Goal: Information Seeking & Learning: Learn about a topic

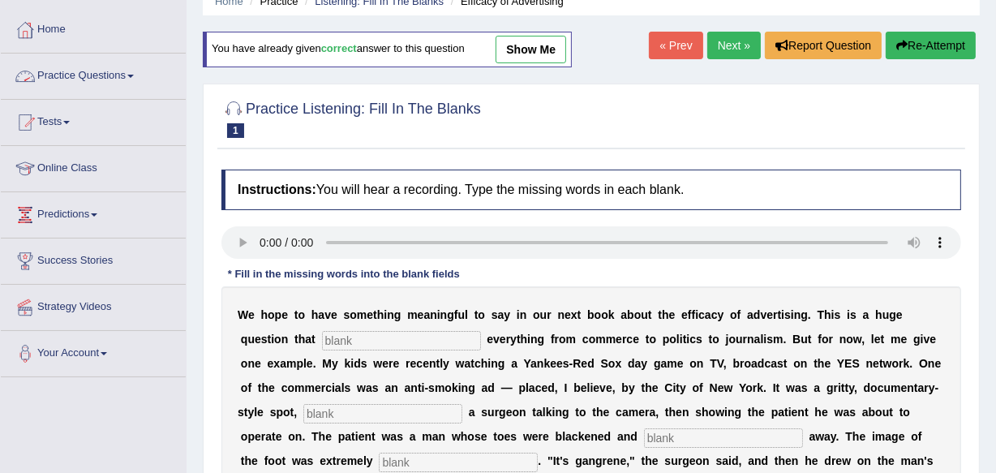
click at [118, 65] on link "Practice Questions" at bounding box center [93, 74] width 185 height 41
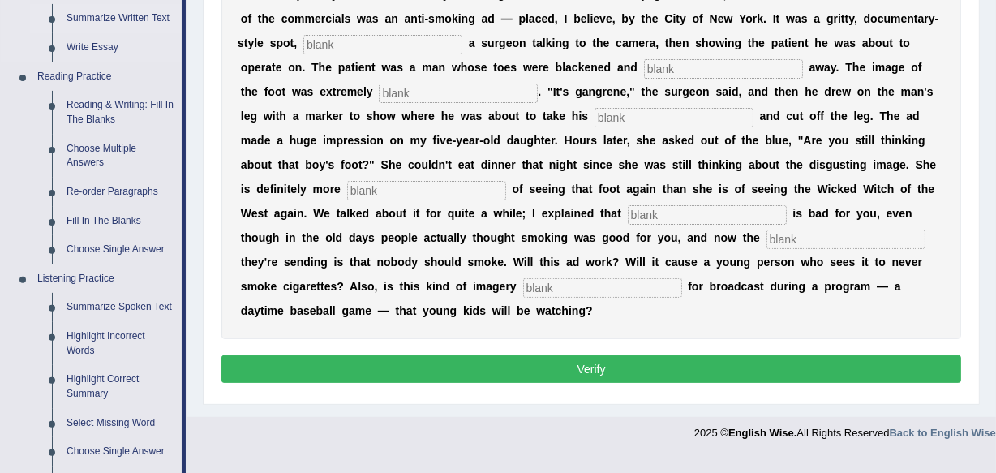
scroll to position [516, 0]
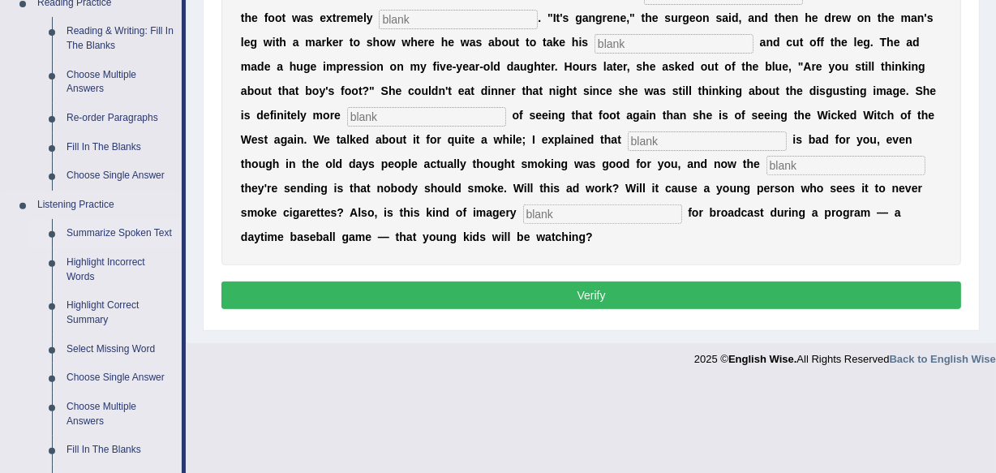
click at [135, 225] on link "Summarize Spoken Text" at bounding box center [120, 233] width 122 height 29
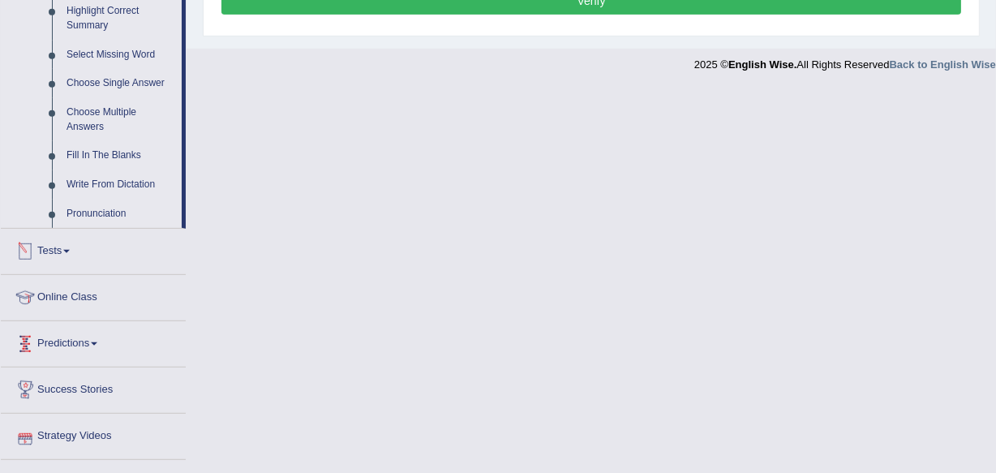
scroll to position [843, 0]
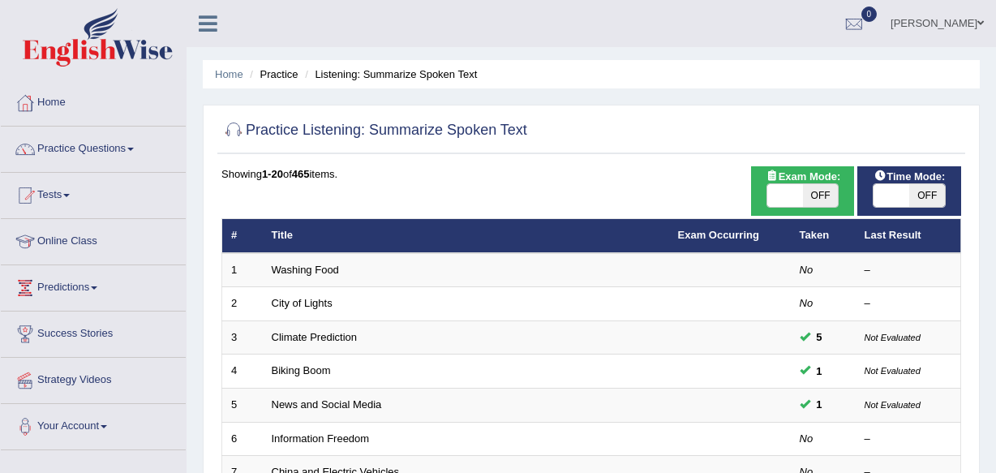
click at [324, 331] on link "Climate Prediction" at bounding box center [315, 337] width 86 height 12
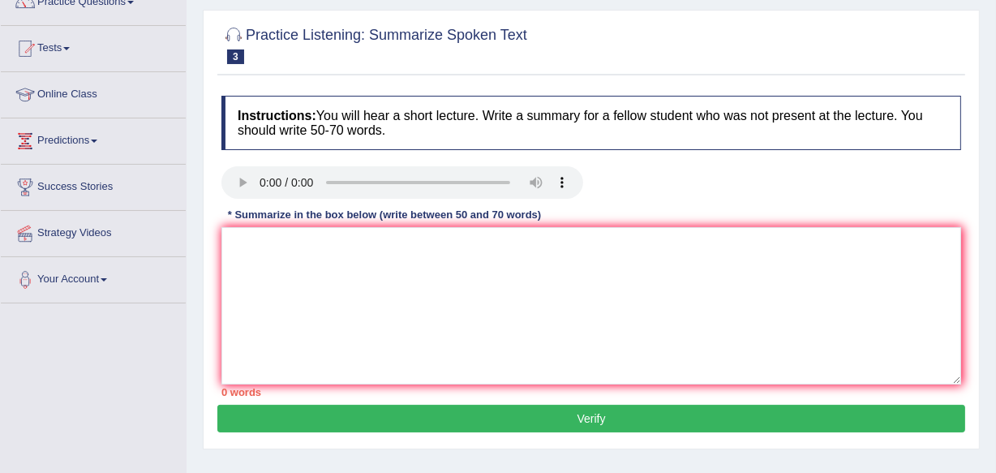
scroll to position [221, 0]
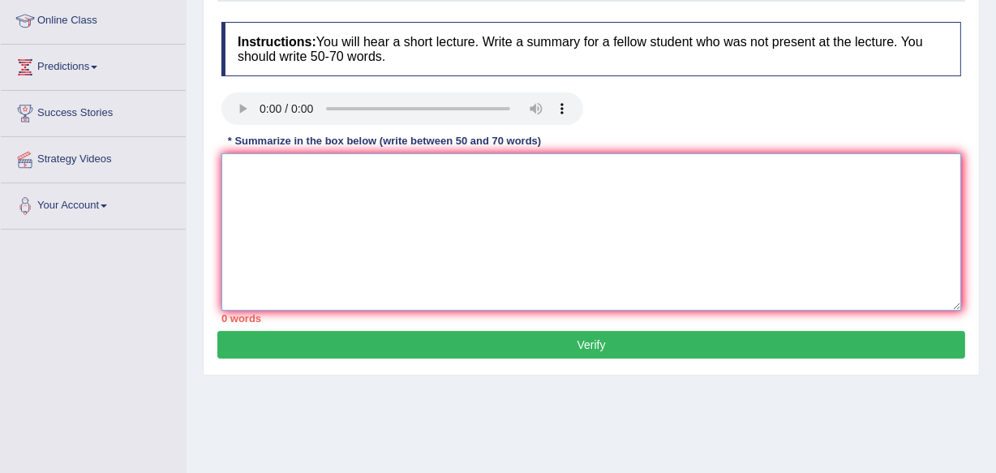
click at [265, 182] on textarea at bounding box center [590, 231] width 739 height 157
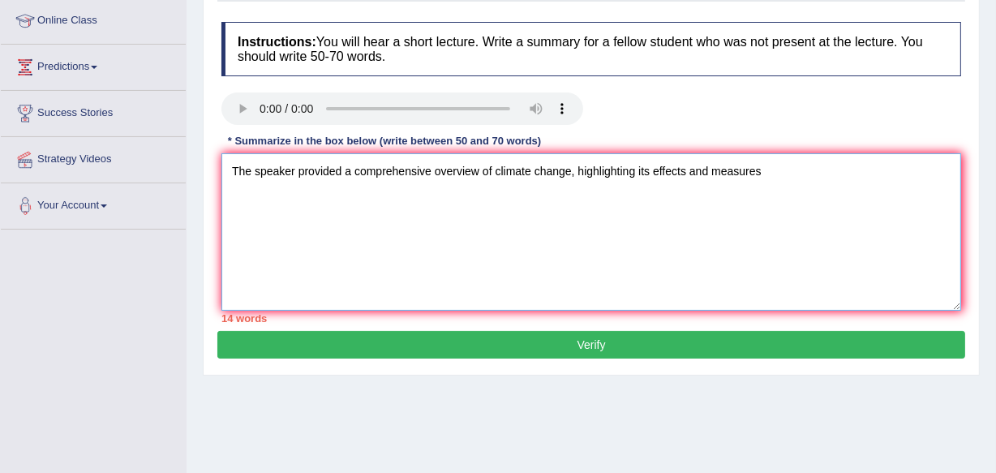
click at [763, 171] on textarea "The speaker provided a comprehensive overview of climate change, highlighting i…" at bounding box center [590, 231] width 739 height 157
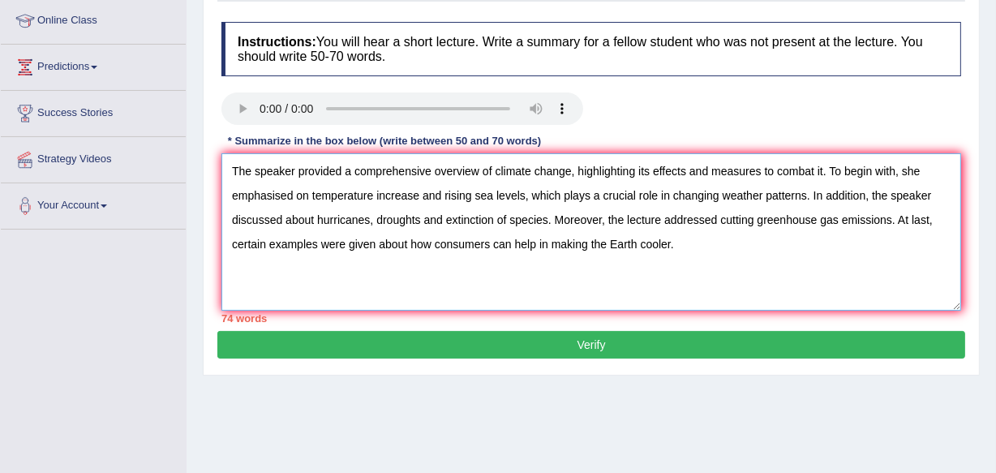
click at [523, 194] on textarea "The speaker provided a comprehensive overview of climate change, highlighting i…" at bounding box center [590, 231] width 739 height 157
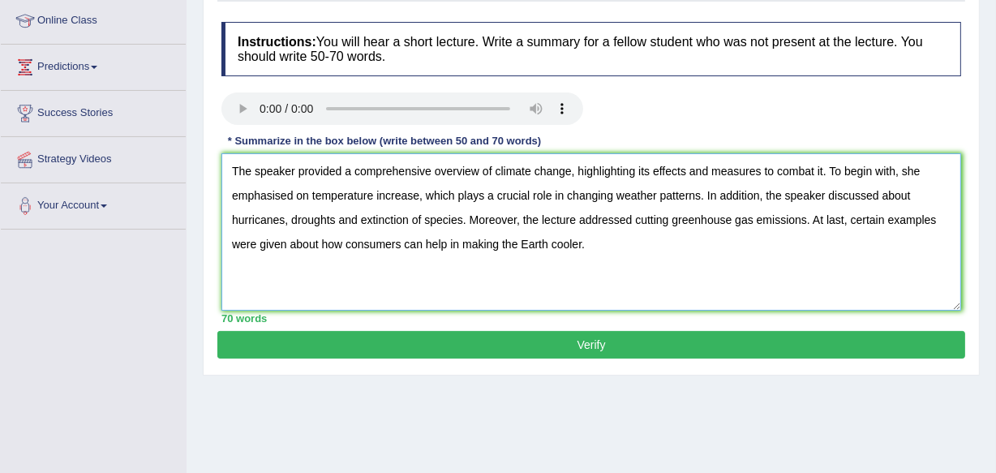
type textarea "The speaker provided a comprehensive overview of climate change, highlighting i…"
click at [502, 345] on button "Verify" at bounding box center [591, 345] width 748 height 28
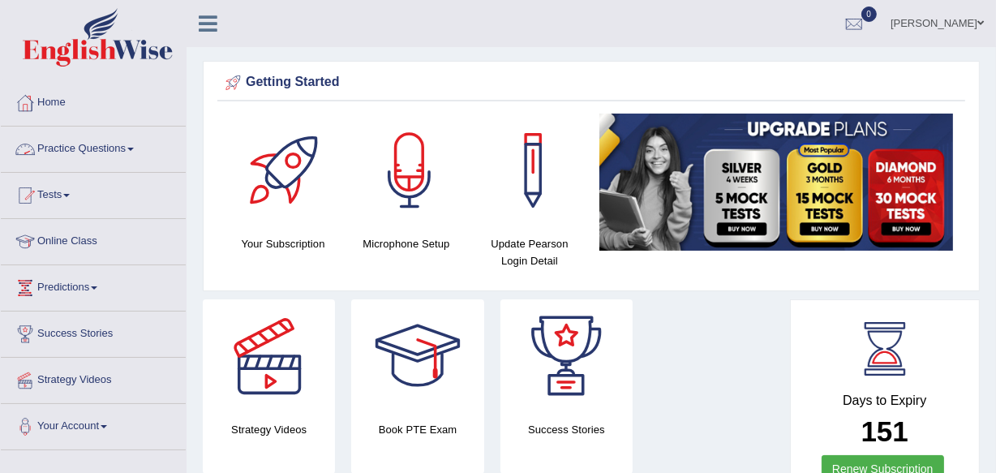
click at [128, 144] on link "Practice Questions" at bounding box center [93, 146] width 185 height 41
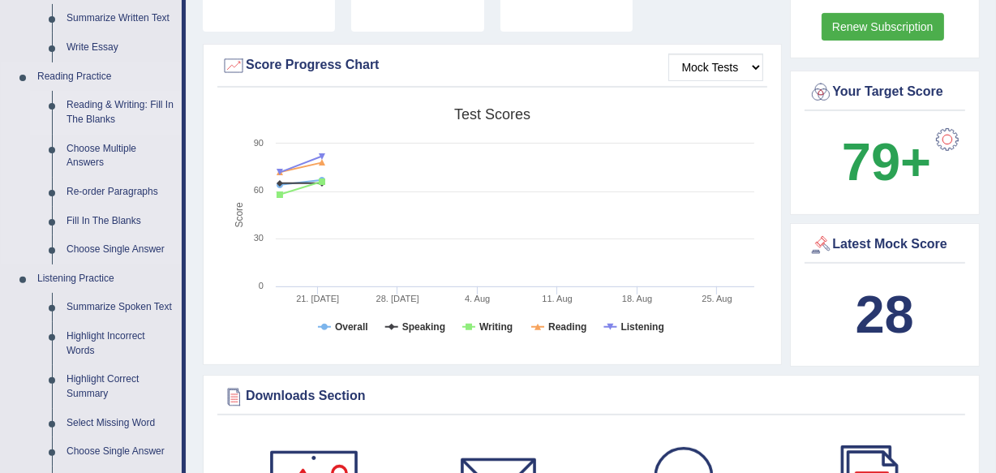
scroll to position [589, 0]
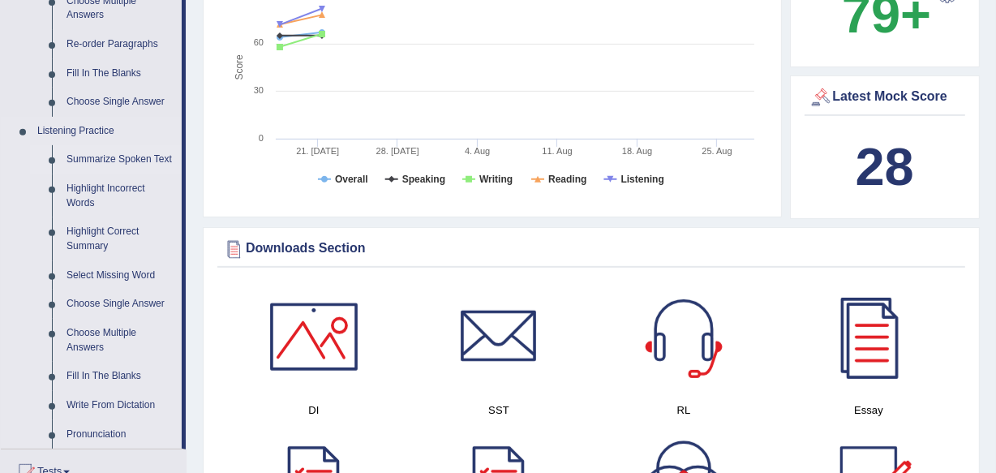
click at [130, 153] on link "Summarize Spoken Text" at bounding box center [120, 159] width 122 height 29
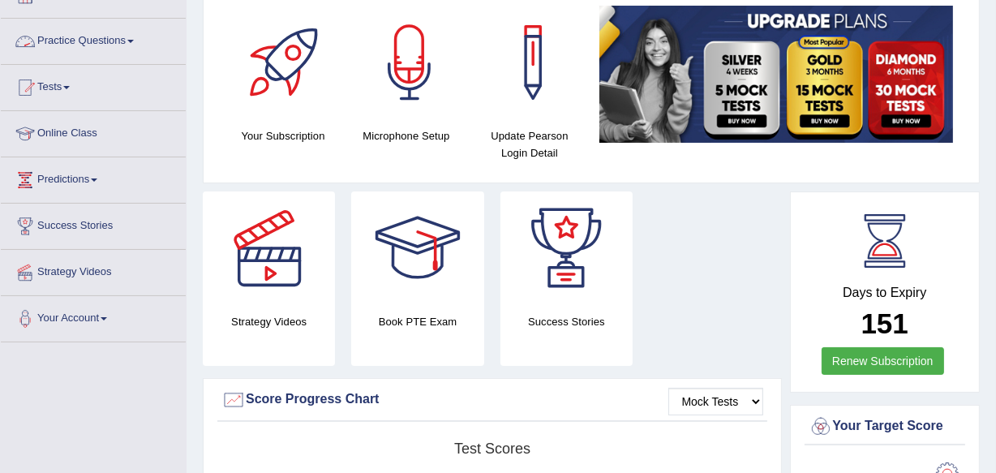
drag, startPoint x: 130, startPoint y: 32, endPoint x: 130, endPoint y: 43, distance: 10.5
click at [130, 32] on link "Practice Questions" at bounding box center [93, 39] width 185 height 41
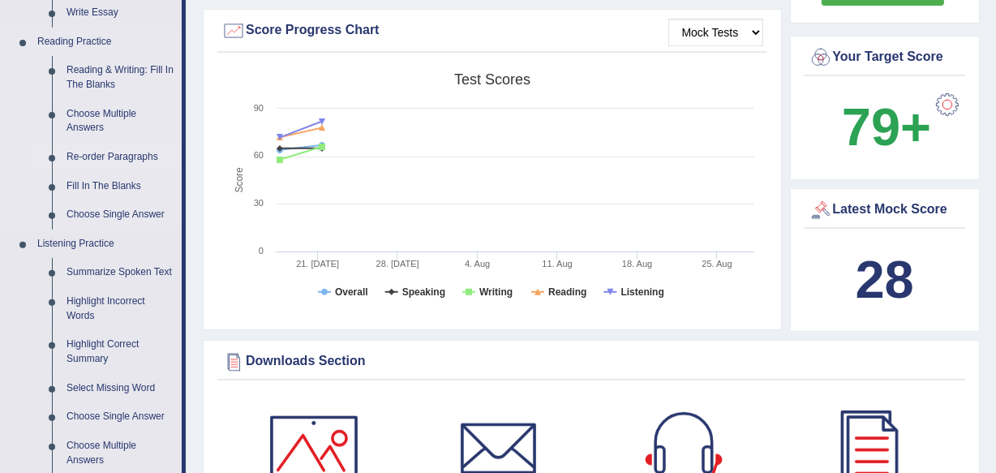
scroll to position [550, 0]
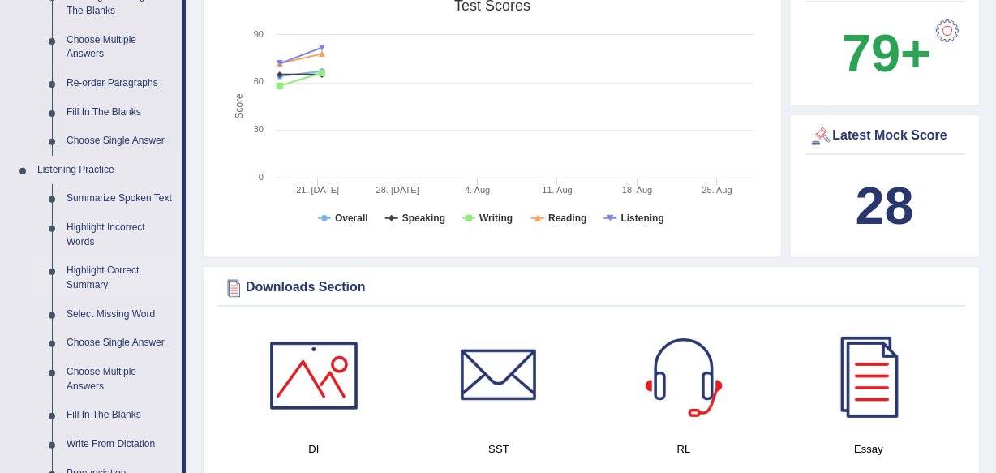
click at [83, 276] on link "Highlight Correct Summary" at bounding box center [120, 277] width 122 height 43
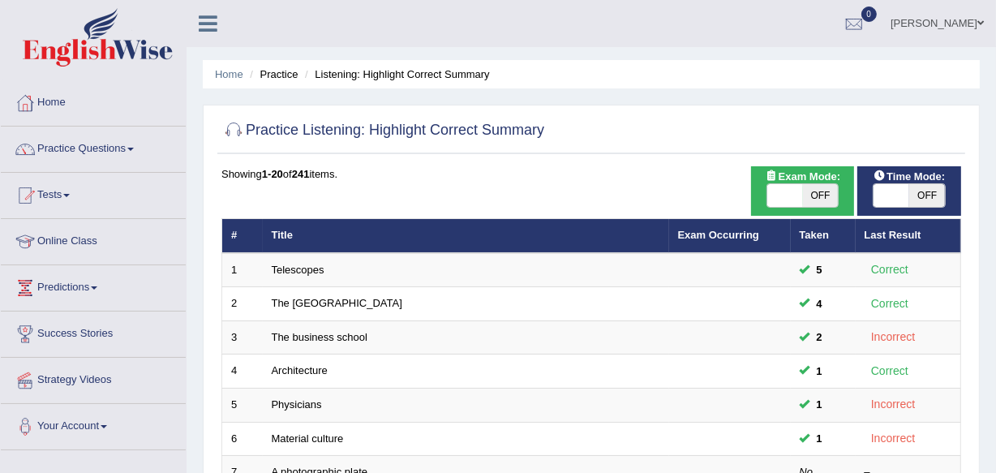
click at [115, 139] on link "Practice Questions" at bounding box center [93, 146] width 185 height 41
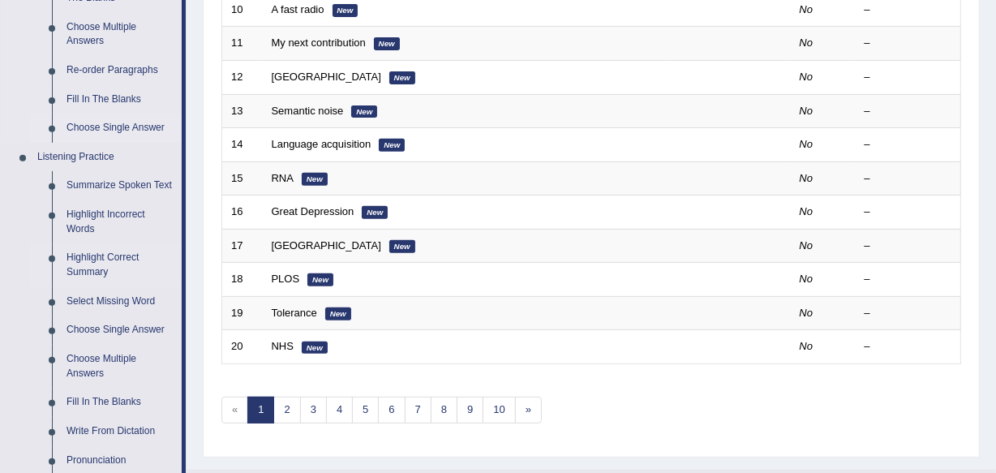
scroll to position [589, 0]
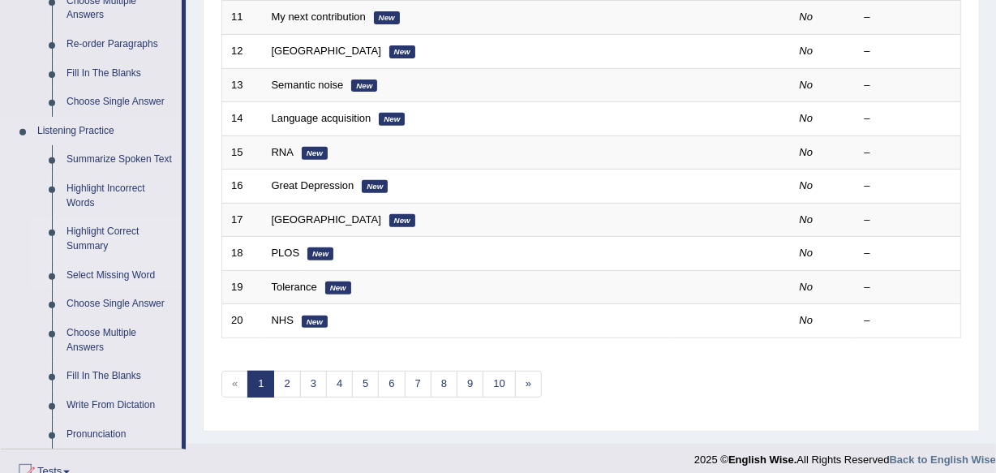
click at [90, 263] on link "Select Missing Word" at bounding box center [120, 275] width 122 height 29
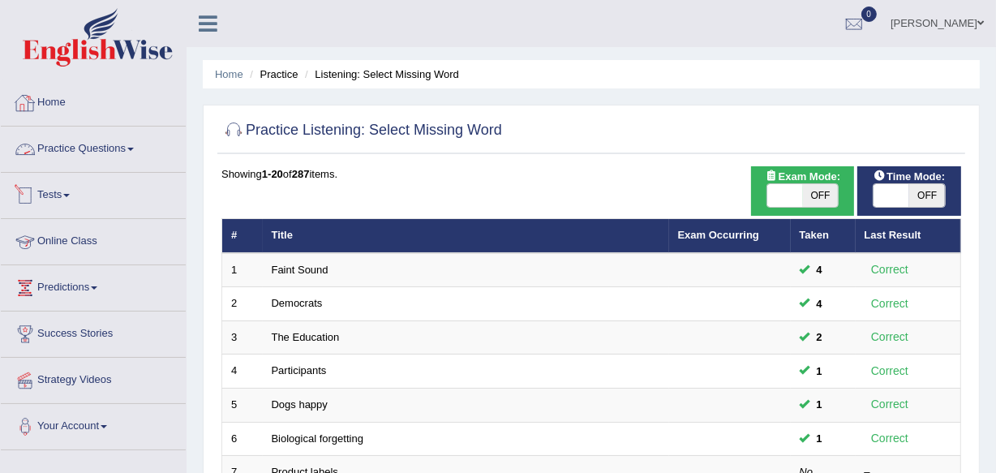
click at [130, 138] on link "Practice Questions" at bounding box center [93, 146] width 185 height 41
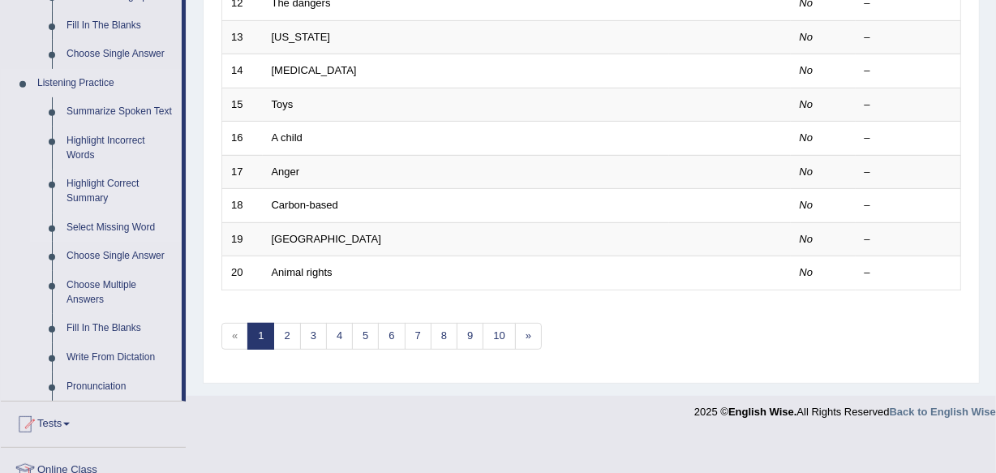
scroll to position [663, 0]
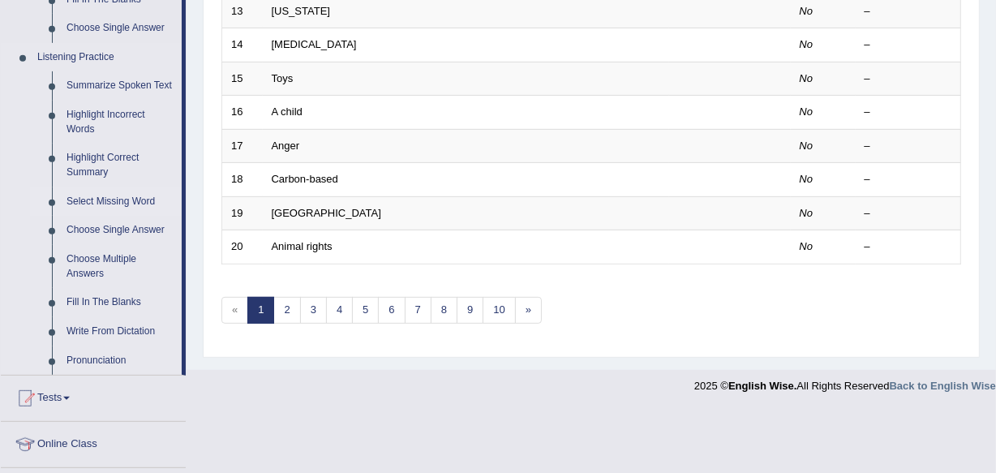
click at [135, 201] on link "Select Missing Word" at bounding box center [120, 201] width 122 height 29
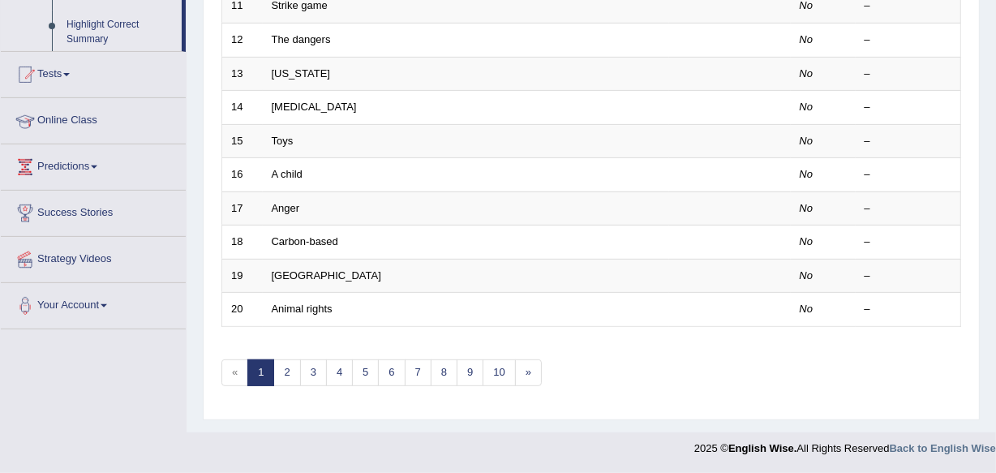
scroll to position [221, 0]
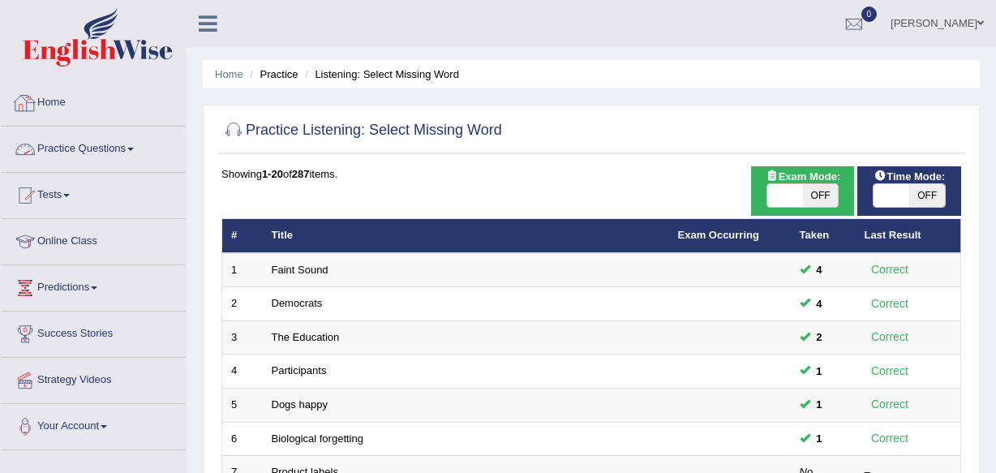
click at [102, 143] on link "Practice Questions" at bounding box center [93, 146] width 185 height 41
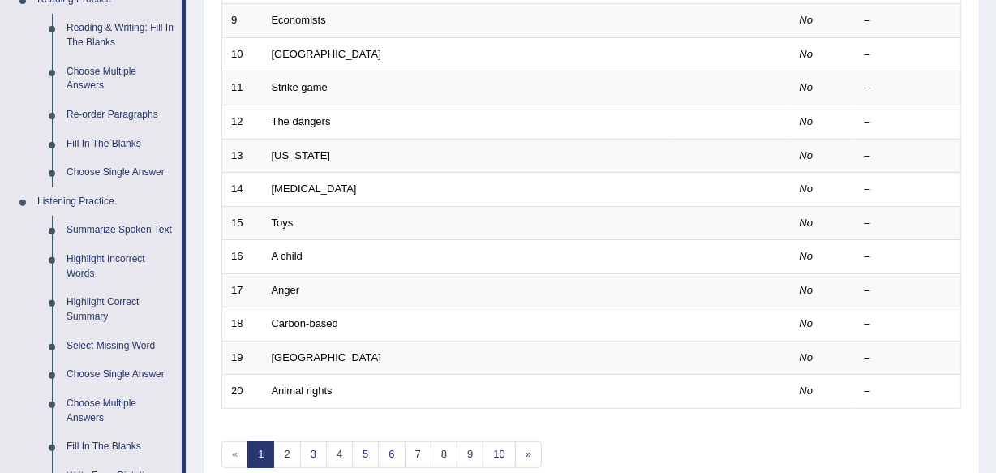
scroll to position [589, 0]
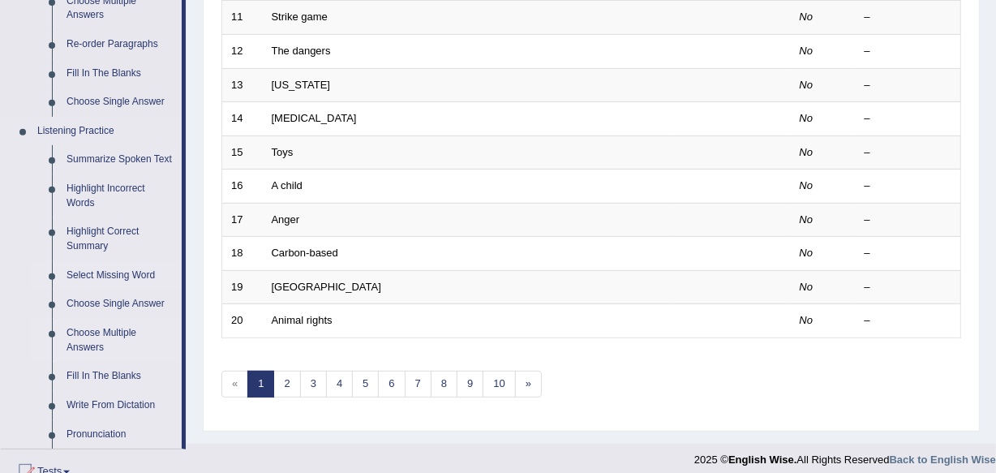
click at [88, 332] on link "Choose Multiple Answers" at bounding box center [120, 340] width 122 height 43
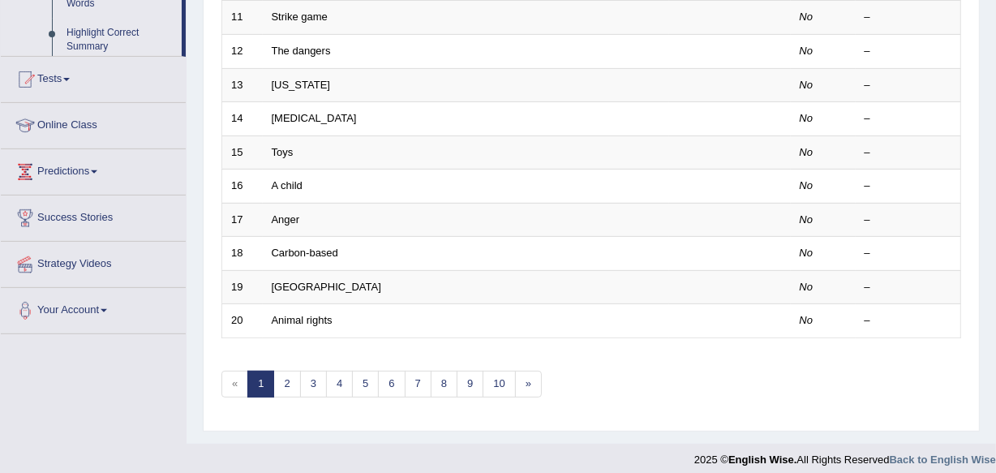
scroll to position [230, 0]
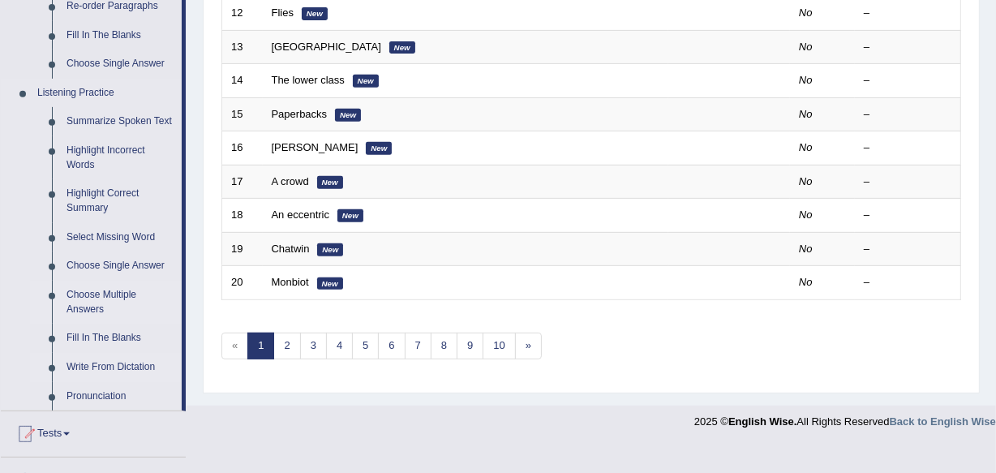
scroll to position [663, 0]
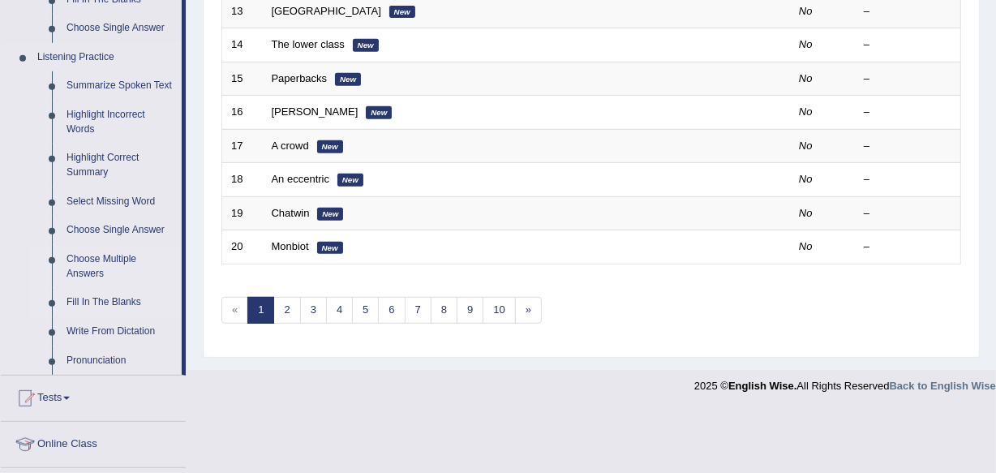
click at [115, 306] on link "Fill In The Blanks" at bounding box center [120, 302] width 122 height 29
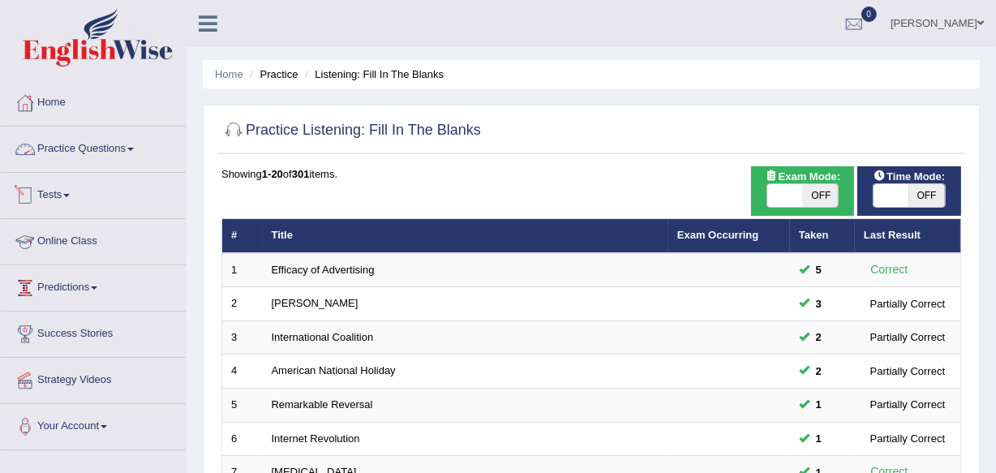
click at [139, 139] on link "Practice Questions" at bounding box center [93, 146] width 185 height 41
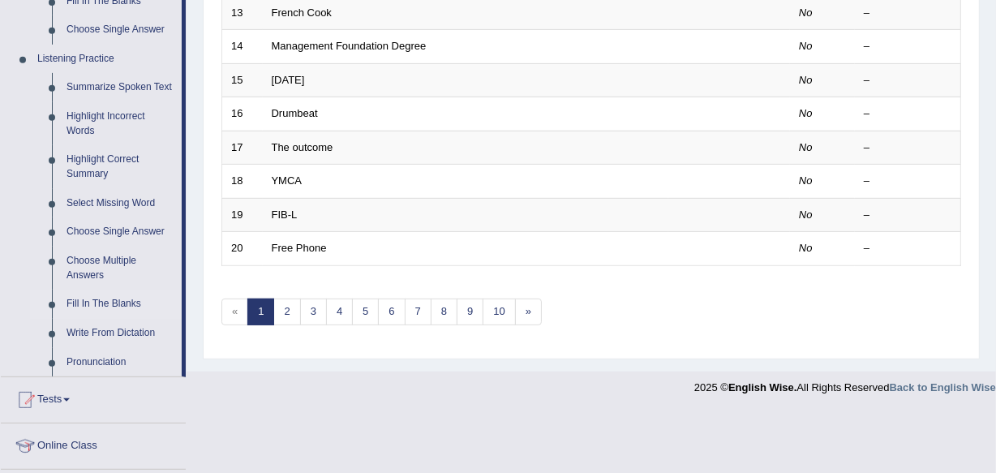
scroll to position [663, 0]
click at [116, 332] on link "Write From Dictation" at bounding box center [120, 331] width 122 height 29
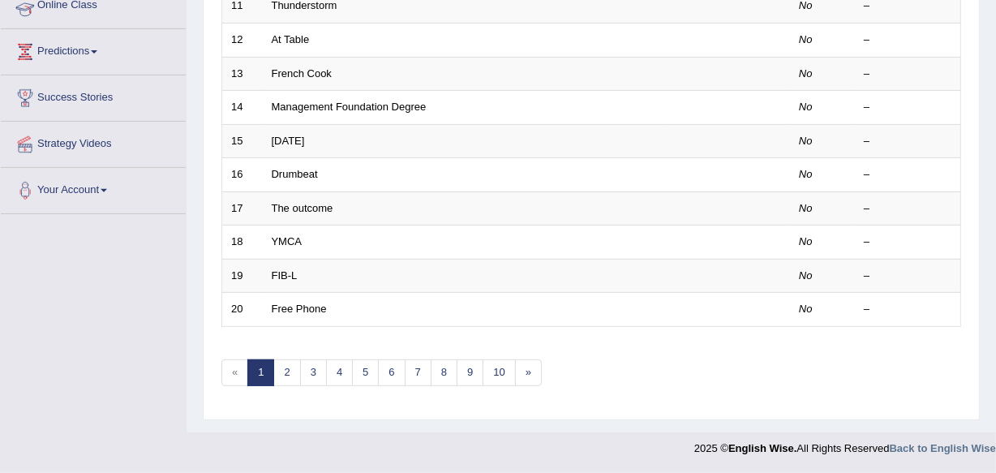
scroll to position [430, 0]
